Goal: Transaction & Acquisition: Purchase product/service

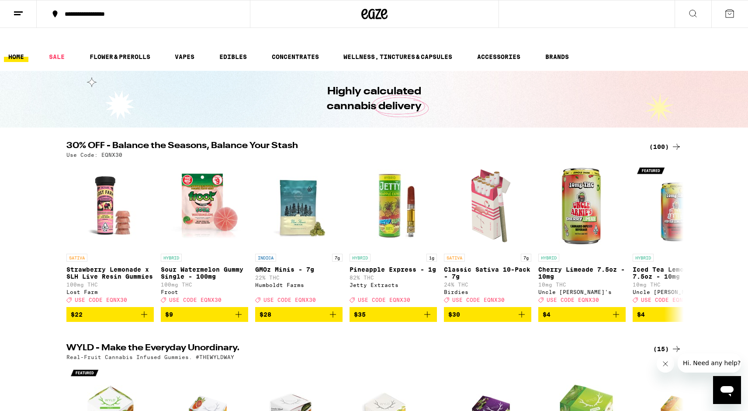
click at [180, 10] on button "**********" at bounding box center [143, 14] width 213 height 26
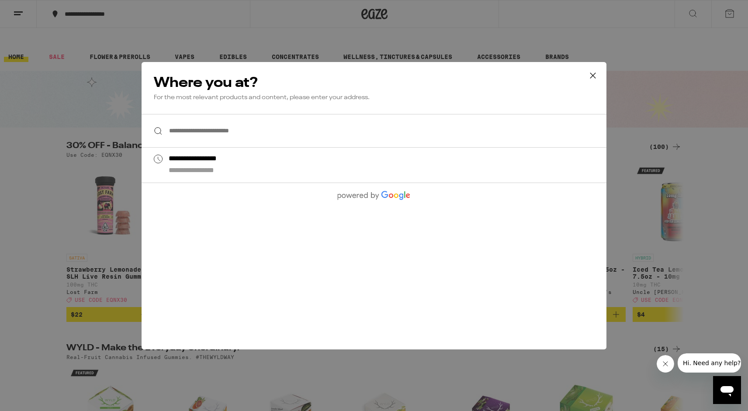
click at [106, 93] on div "**********" at bounding box center [374, 205] width 748 height 411
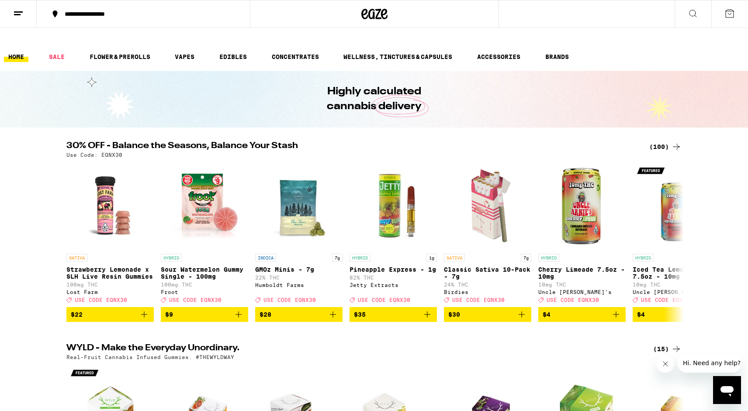
click at [688, 12] on icon at bounding box center [693, 13] width 10 height 10
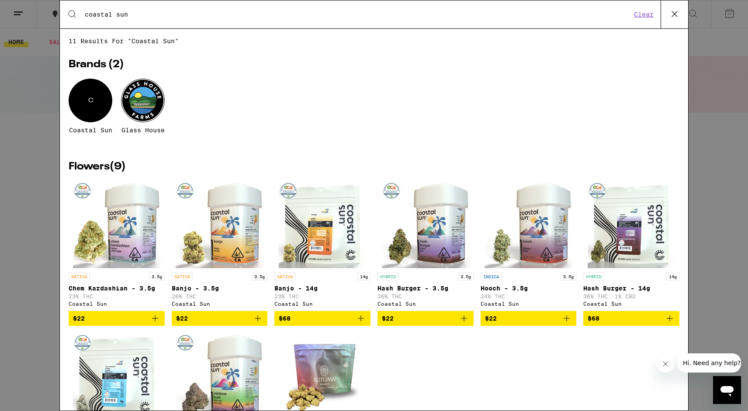
type input "coastal sun"
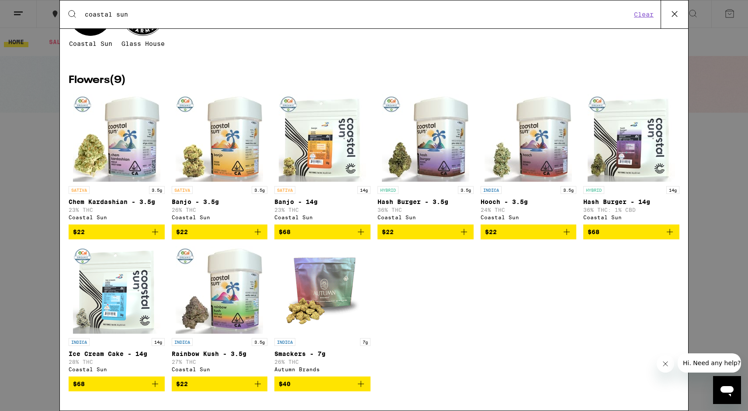
scroll to position [95, 0]
click at [139, 381] on span "$68" at bounding box center [116, 384] width 87 height 10
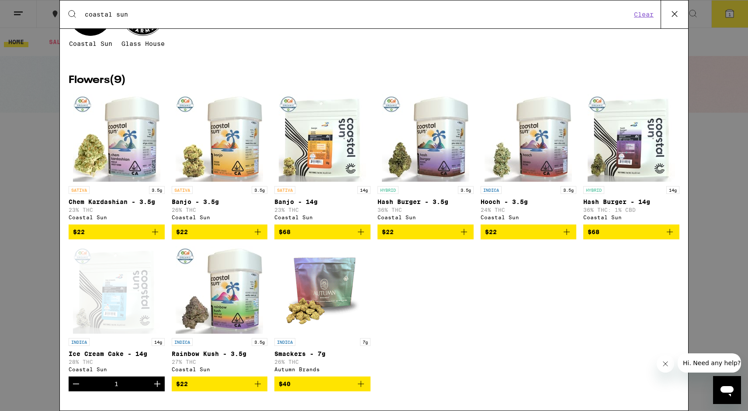
click at [617, 227] on span "$68" at bounding box center [631, 232] width 87 height 10
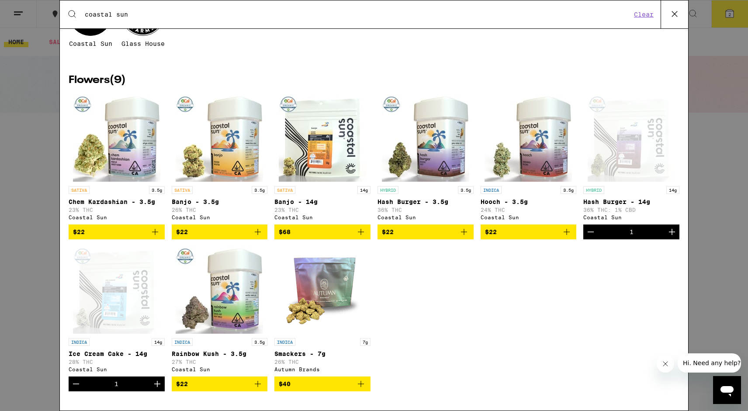
click at [744, 197] on div "Search for Products coastal sun Clear 11 results for "coastal sun" Brands ( 2 )…" at bounding box center [374, 205] width 748 height 411
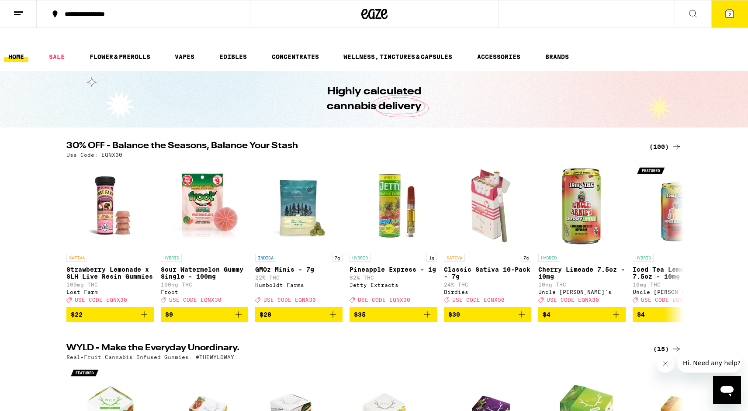
click at [683, 20] on button at bounding box center [693, 14] width 37 height 28
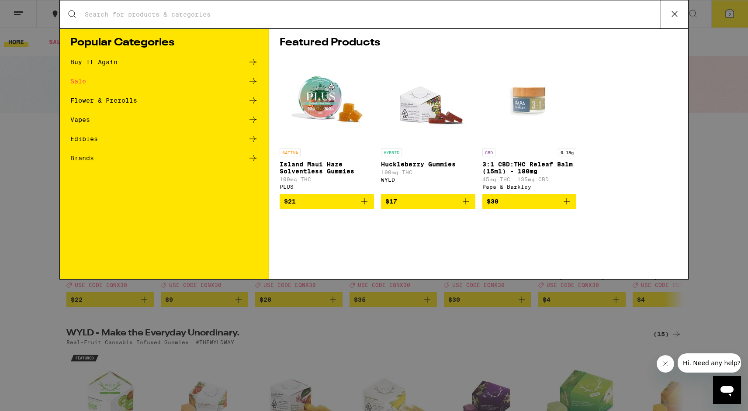
click at [548, 16] on input "Search for Products" at bounding box center [372, 14] width 576 height 8
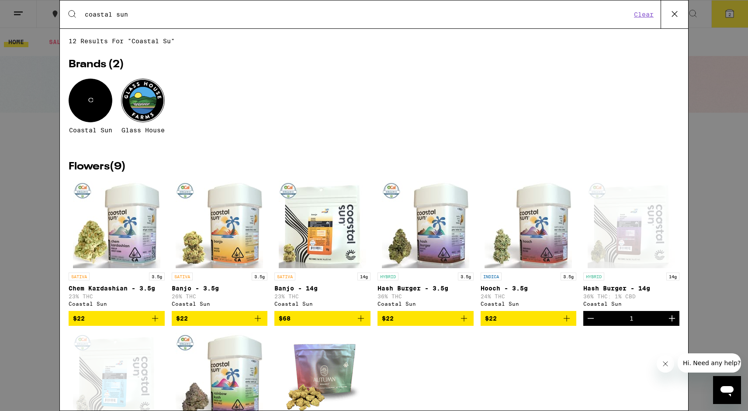
type input "coastal sun"
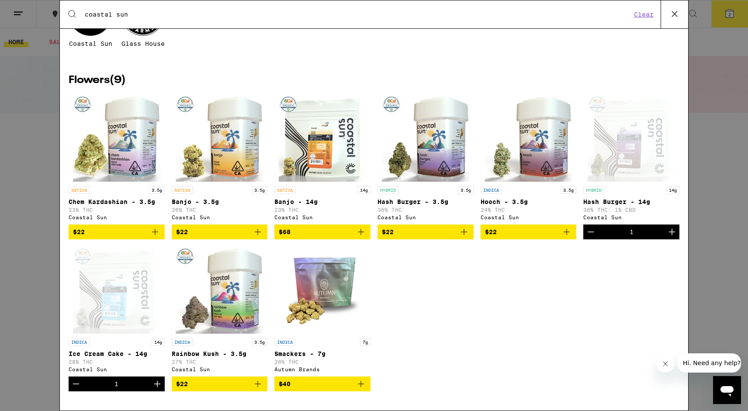
scroll to position [0, 0]
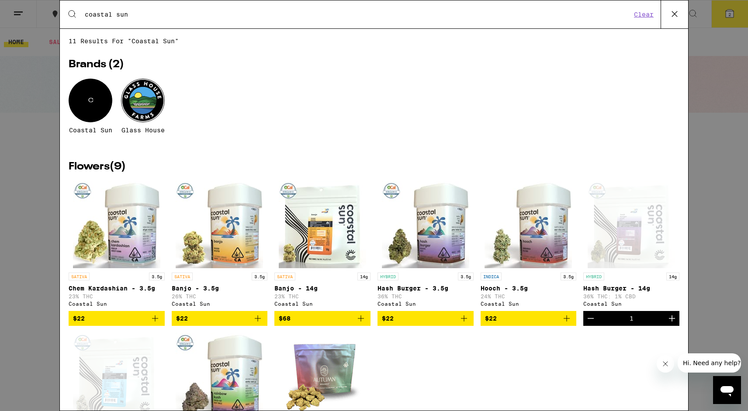
click at [722, 281] on div "Search for Products coastal sun Clear 11 results for "coastal sun" Brands ( 2 )…" at bounding box center [374, 205] width 748 height 411
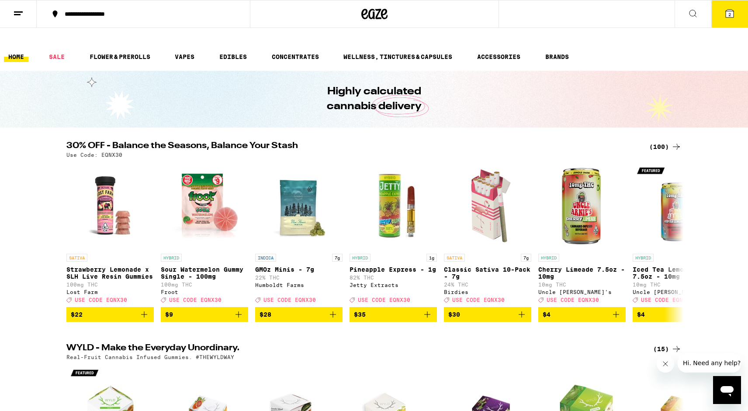
click at [735, 9] on button "2" at bounding box center [729, 13] width 37 height 27
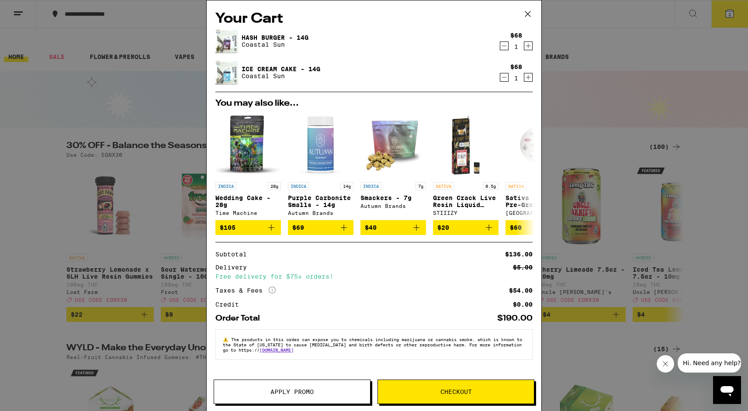
click at [494, 390] on span "Checkout" at bounding box center [456, 392] width 156 height 6
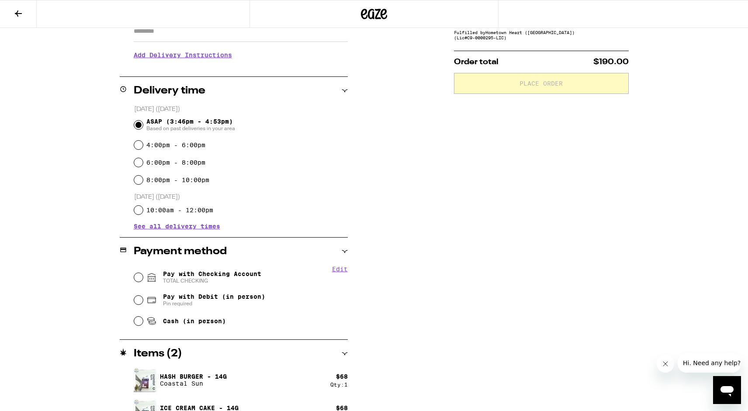
scroll to position [187, 0]
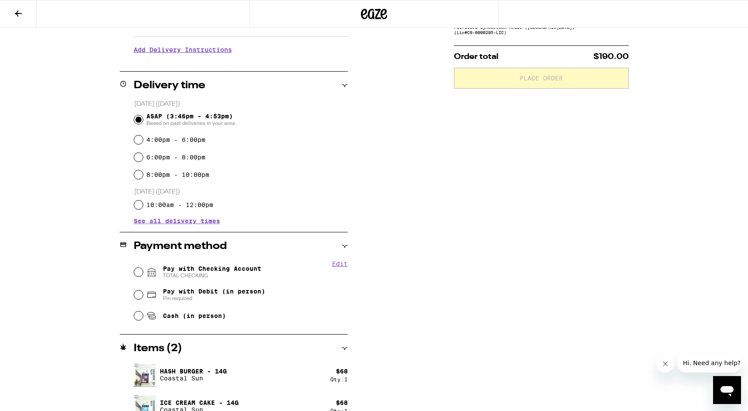
click at [216, 272] on span "TOTAL CHECKING" at bounding box center [212, 275] width 98 height 7
click at [143, 268] on input "Pay with Checking Account TOTAL CHECKING" at bounding box center [138, 272] width 9 height 9
radio input "true"
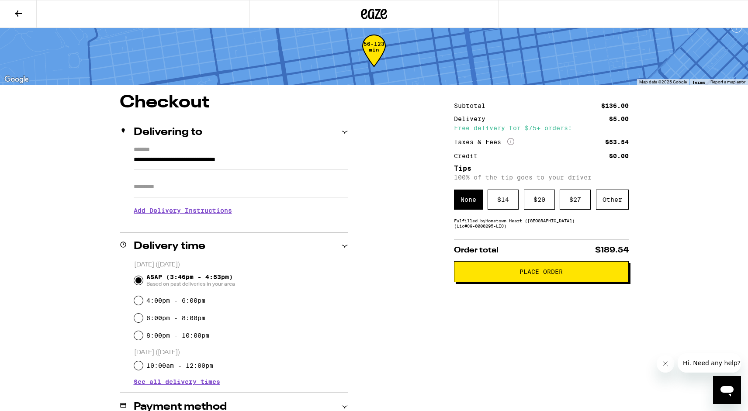
scroll to position [0, 0]
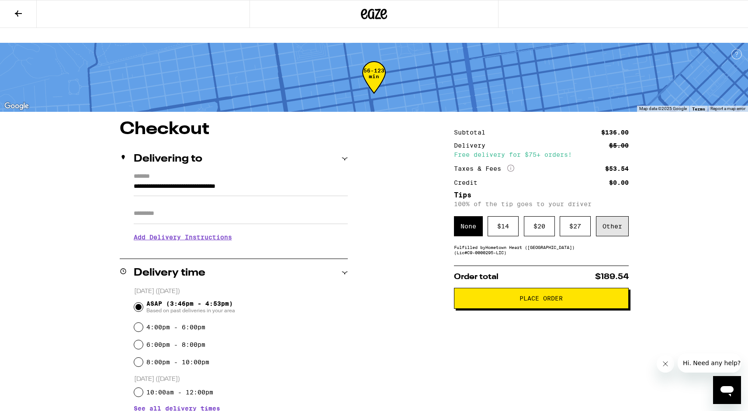
click at [620, 216] on div "Other" at bounding box center [612, 226] width 33 height 20
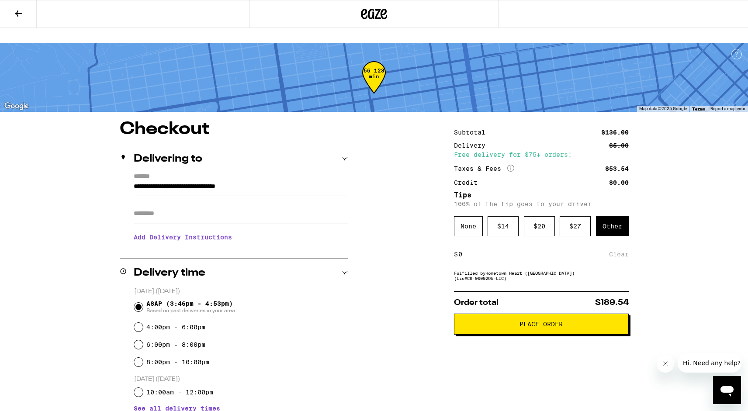
click at [538, 250] on input at bounding box center [533, 254] width 151 height 8
type input "5"
click at [617, 248] on div "Save" at bounding box center [621, 254] width 16 height 19
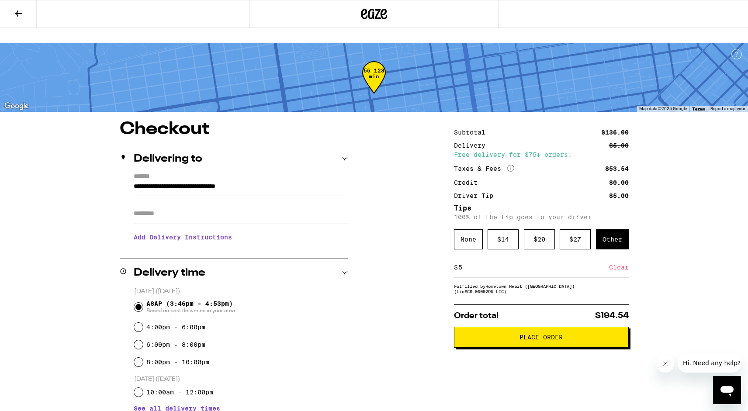
click at [574, 334] on span "Place Order" at bounding box center [541, 337] width 160 height 6
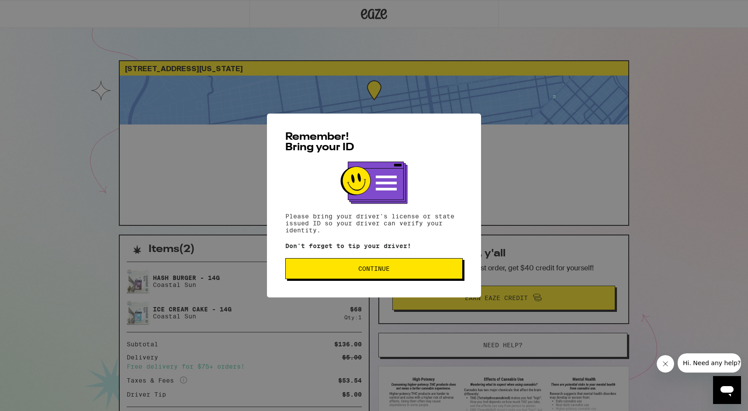
click at [407, 272] on span "Continue" at bounding box center [374, 269] width 163 height 6
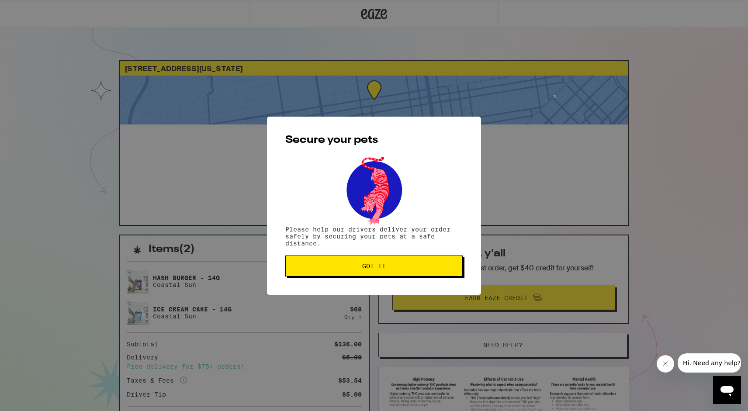
click at [407, 273] on button "Got it" at bounding box center [373, 266] width 177 height 21
